Goal: Check status: Check status

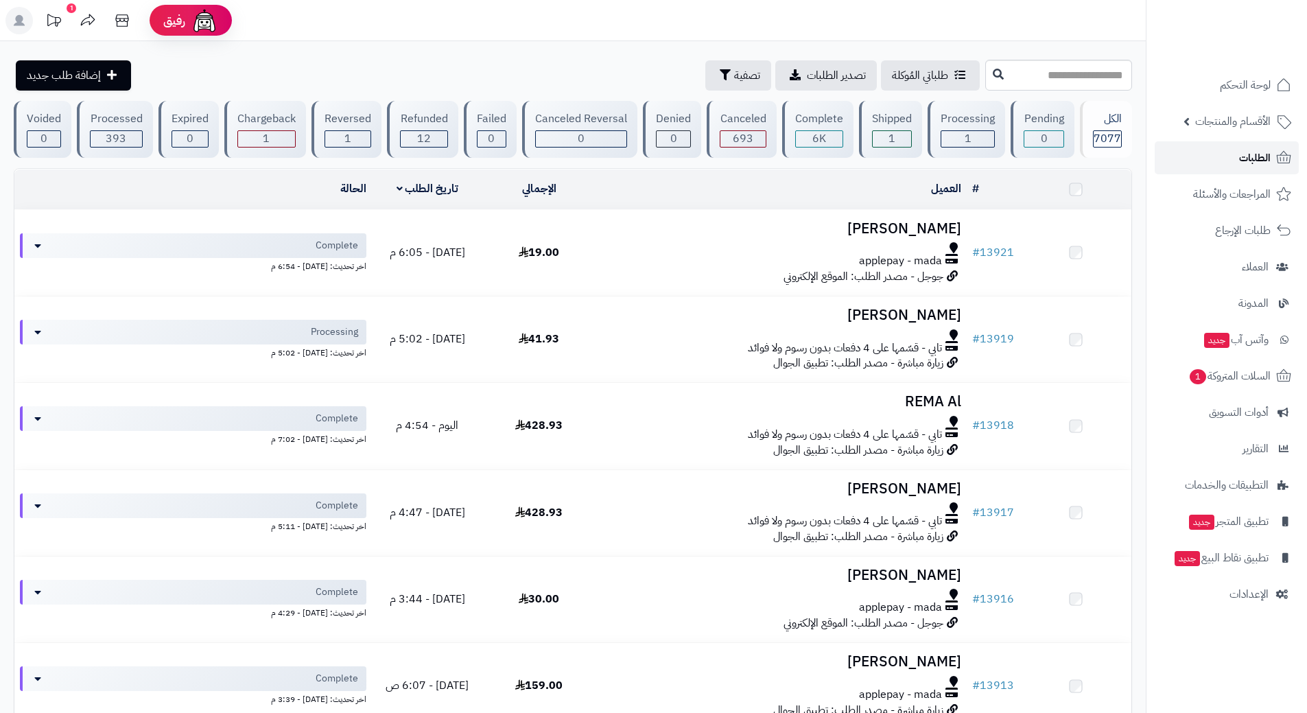
click at [1193, 165] on link "الطلبات" at bounding box center [1227, 157] width 144 height 33
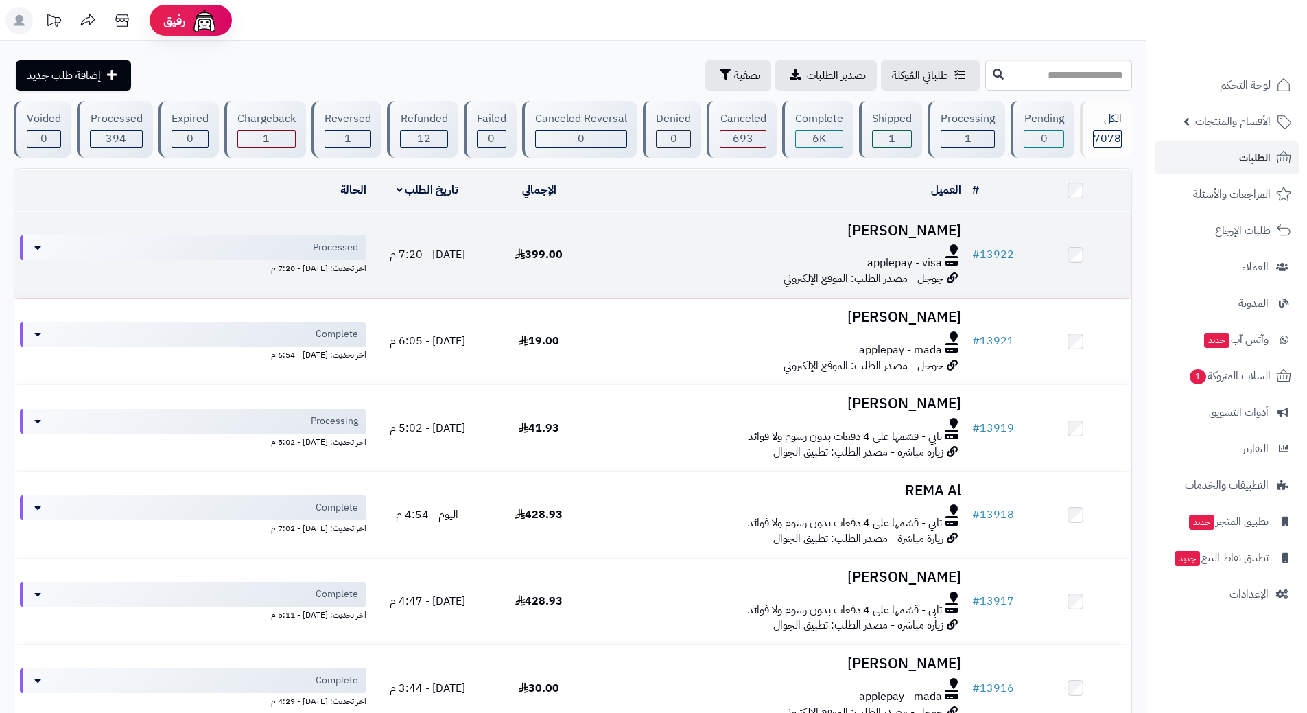
click at [652, 246] on div at bounding box center [780, 249] width 361 height 11
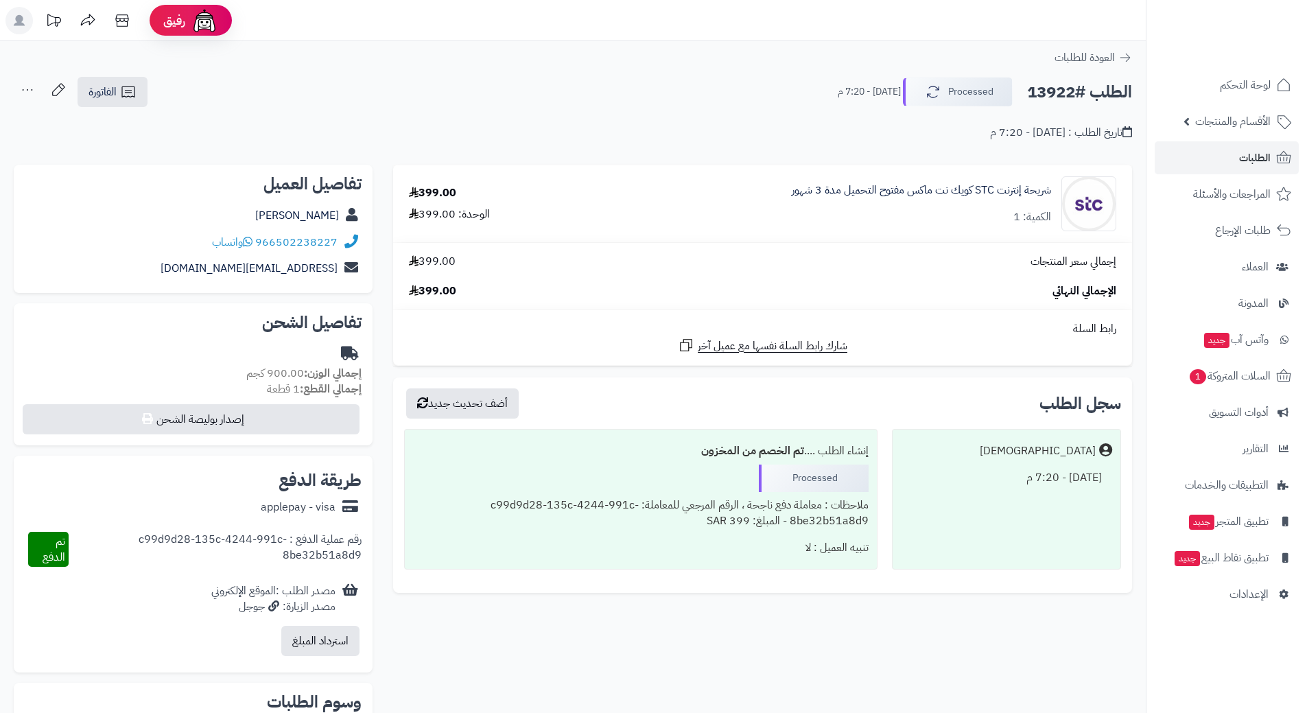
click at [1077, 86] on h2 "الطلب #13922" at bounding box center [1079, 92] width 105 height 28
click at [1077, 94] on h2 "الطلب #13922" at bounding box center [1079, 92] width 105 height 28
click at [1077, 93] on h2 "الطلب #13922" at bounding box center [1079, 92] width 105 height 28
copy div "الطلب #13922 Processed"
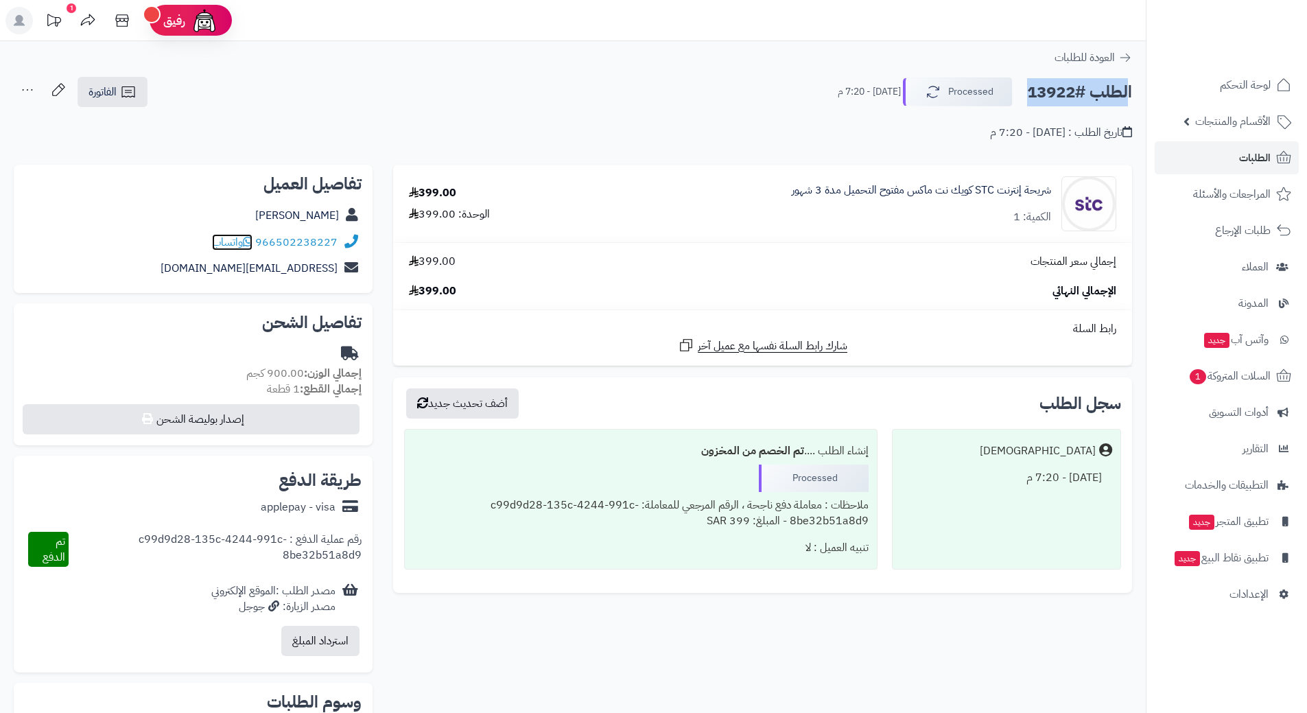
click at [250, 240] on icon at bounding box center [248, 241] width 10 height 11
click at [1066, 86] on h2 "الطلب #13922" at bounding box center [1079, 92] width 105 height 28
click at [1066, 89] on h2 "الطلب #13922" at bounding box center [1079, 92] width 105 height 28
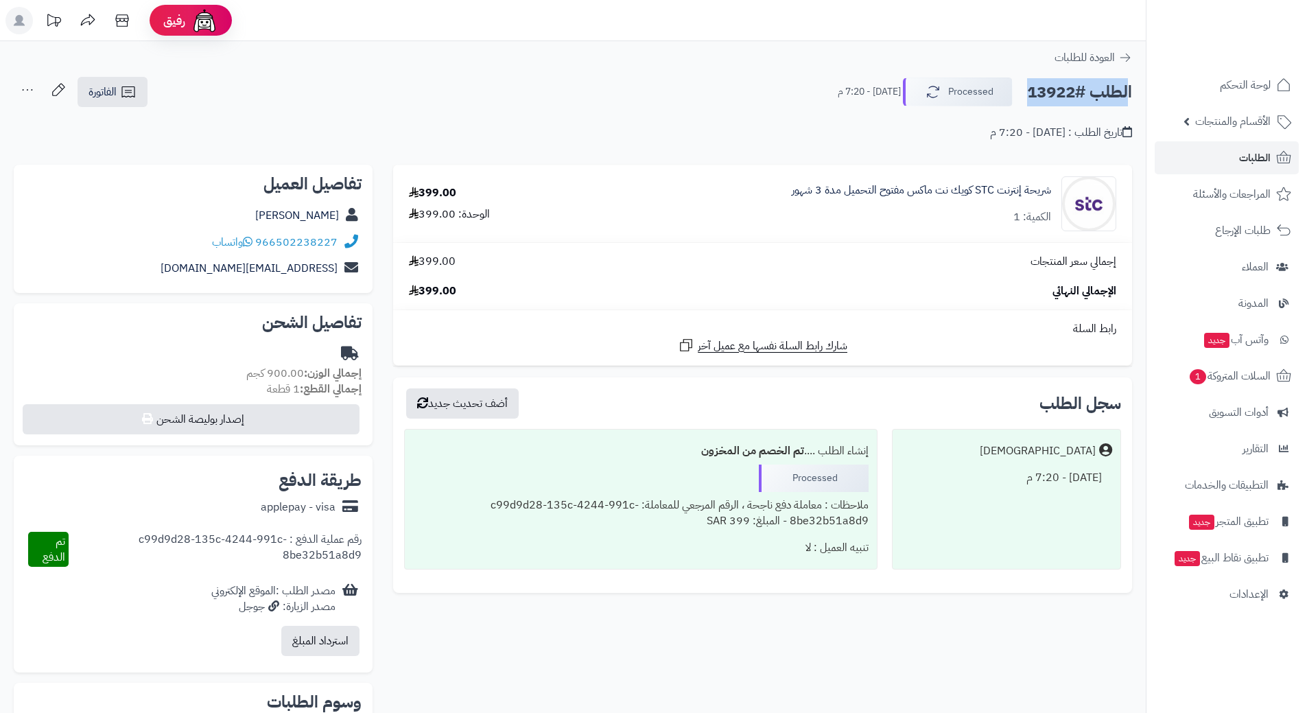
copy div "الطلب #13922 Processed"
click at [256, 242] on div "966502238227 واتساب" at bounding box center [275, 243] width 126 height 16
click at [253, 239] on icon at bounding box center [248, 241] width 10 height 11
